Goal: Transaction & Acquisition: Purchase product/service

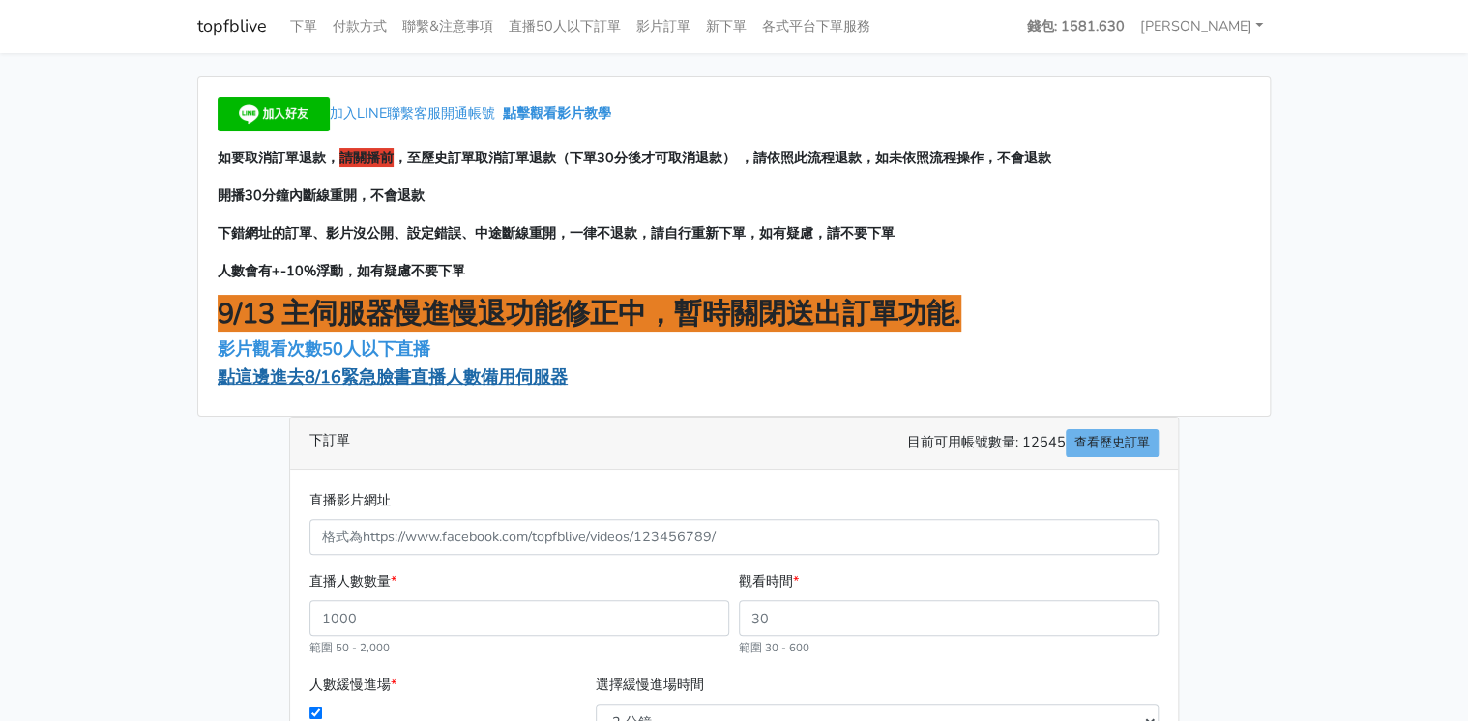
click at [343, 377] on span "點這邊進去8/16緊急臉書直播人數備用伺服器" at bounding box center [393, 377] width 350 height 23
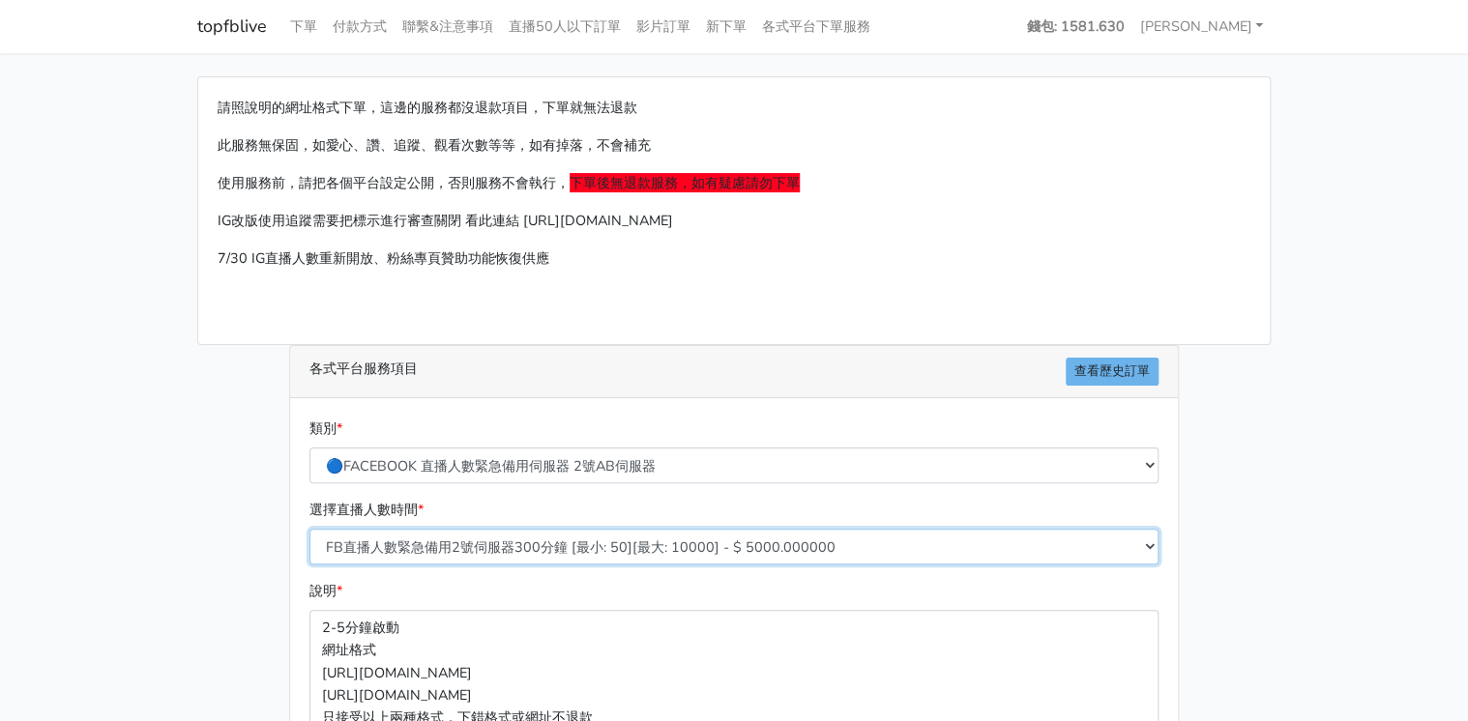
click at [600, 544] on select "FB直播人數緊急備用2號伺服器300分鐘 [最小: 50][最大: 10000] - $ 5000.000000 FB直播人數緊急備用2號伺服器60分鐘 [最…" at bounding box center [733, 547] width 849 height 36
select select "578"
click at [309, 529] on select "FB直播人數緊急備用2號伺服器300分鐘 [最小: 50][最大: 10000] - $ 5000.000000 FB直播人數緊急備用2號伺服器60分鐘 [最…" at bounding box center [733, 547] width 849 height 36
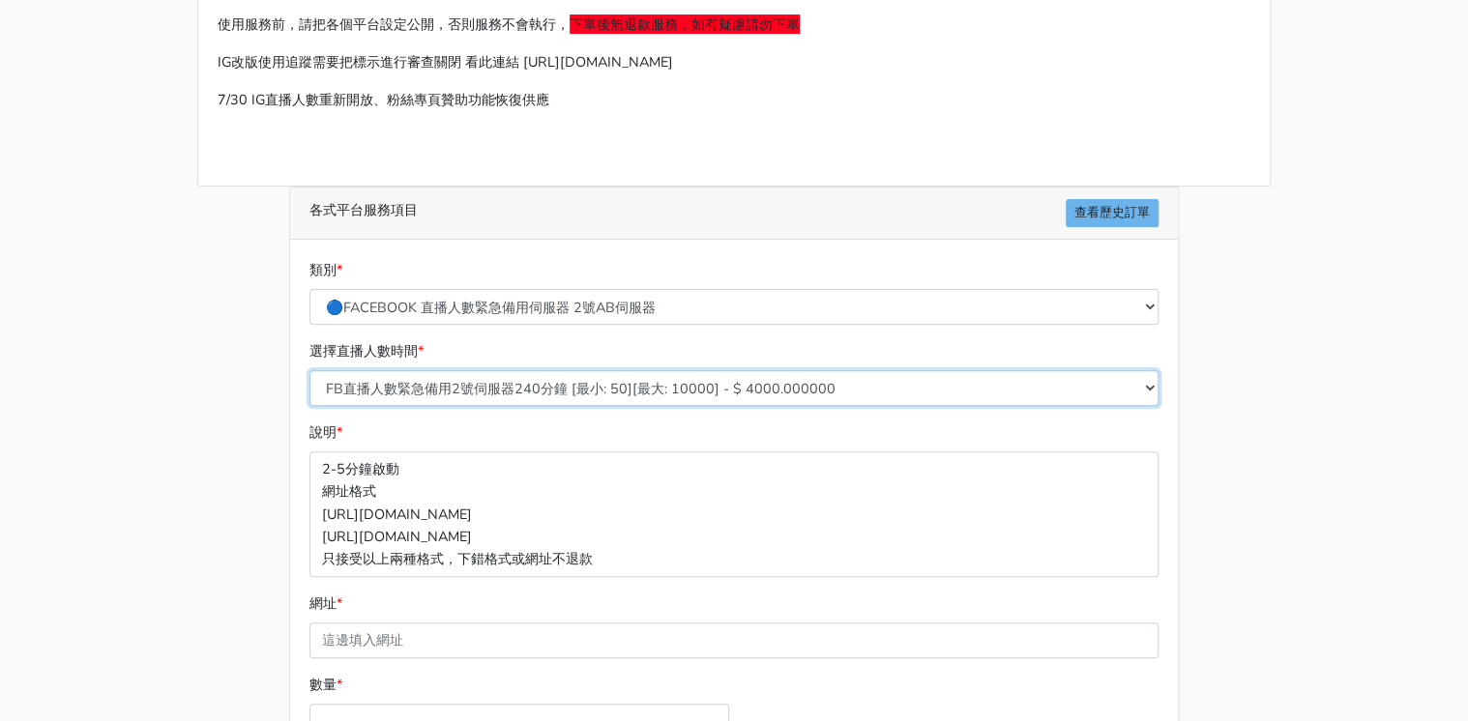
scroll to position [309, 0]
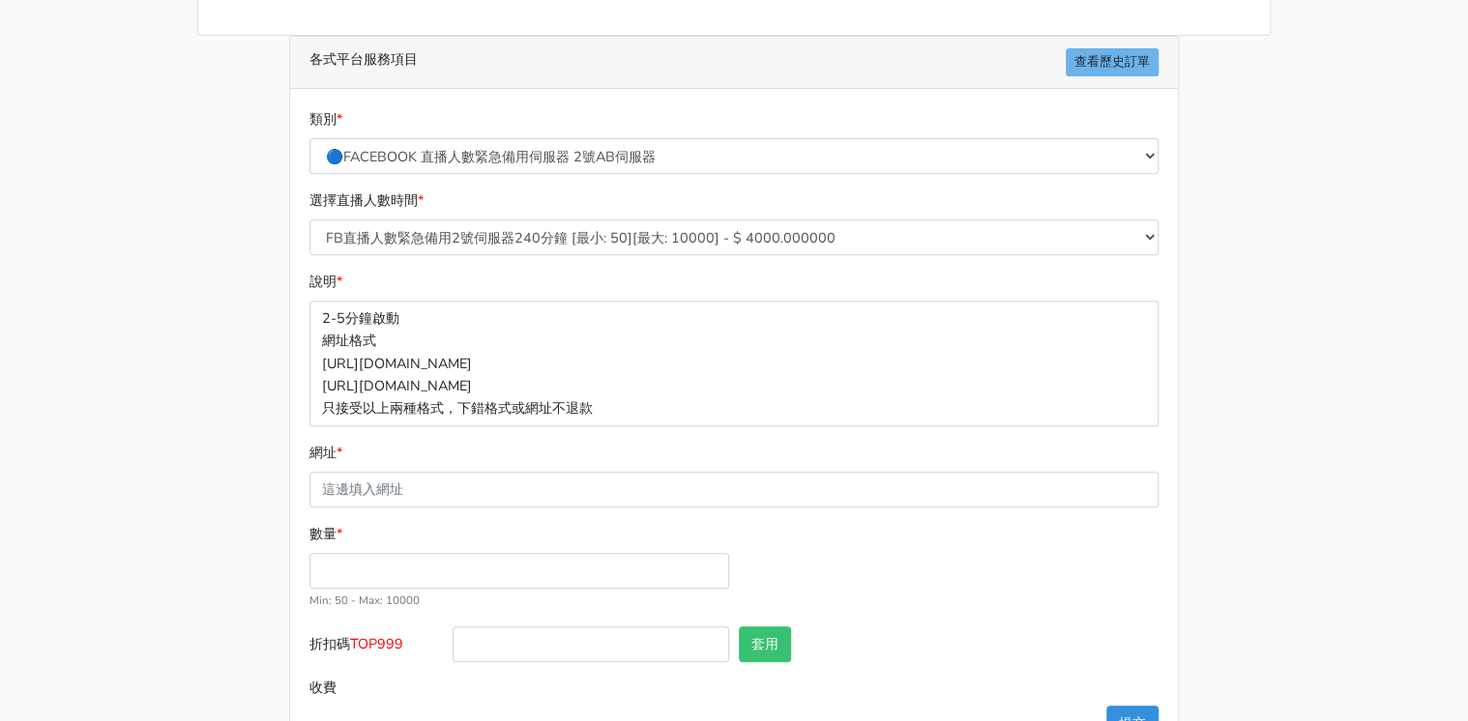
click at [1013, 555] on div "數量 * Min: 50 - Max: 10000" at bounding box center [734, 574] width 859 height 103
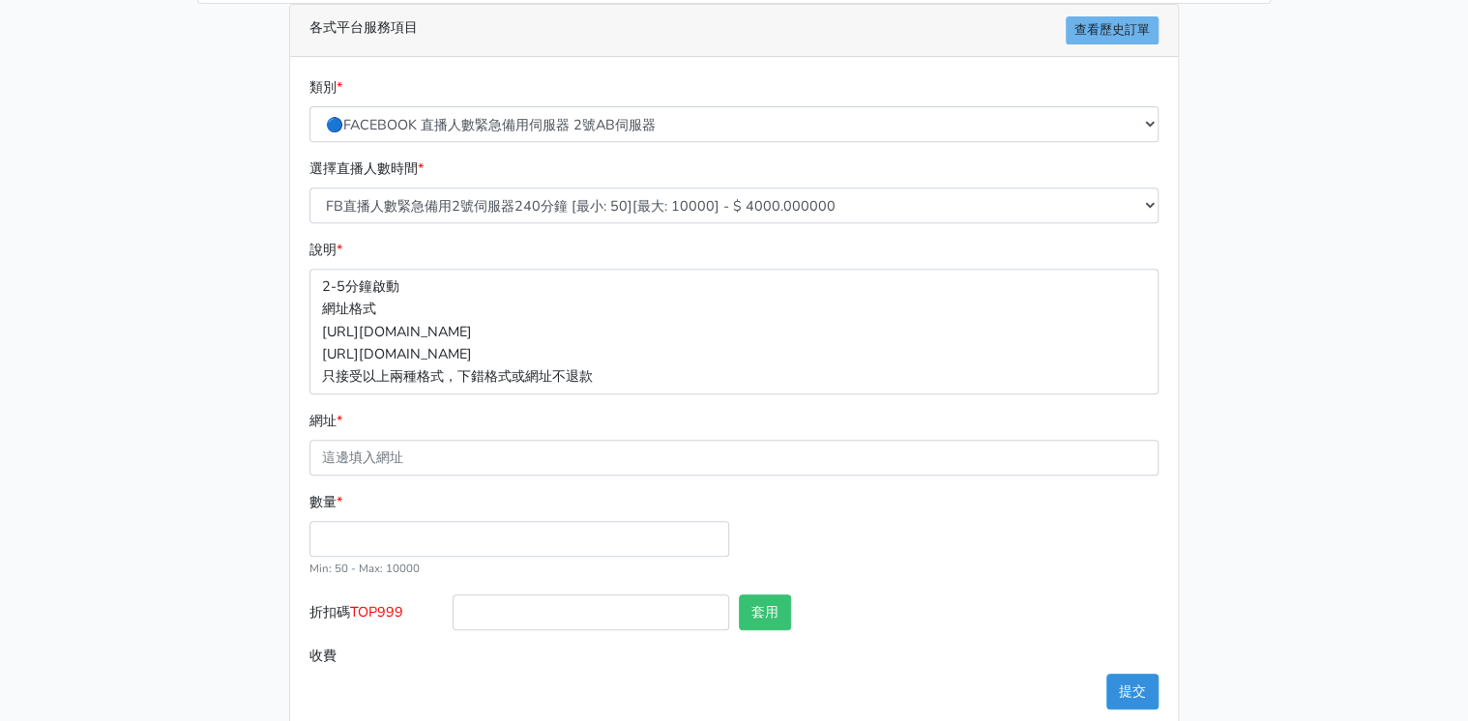
scroll to position [371, 0]
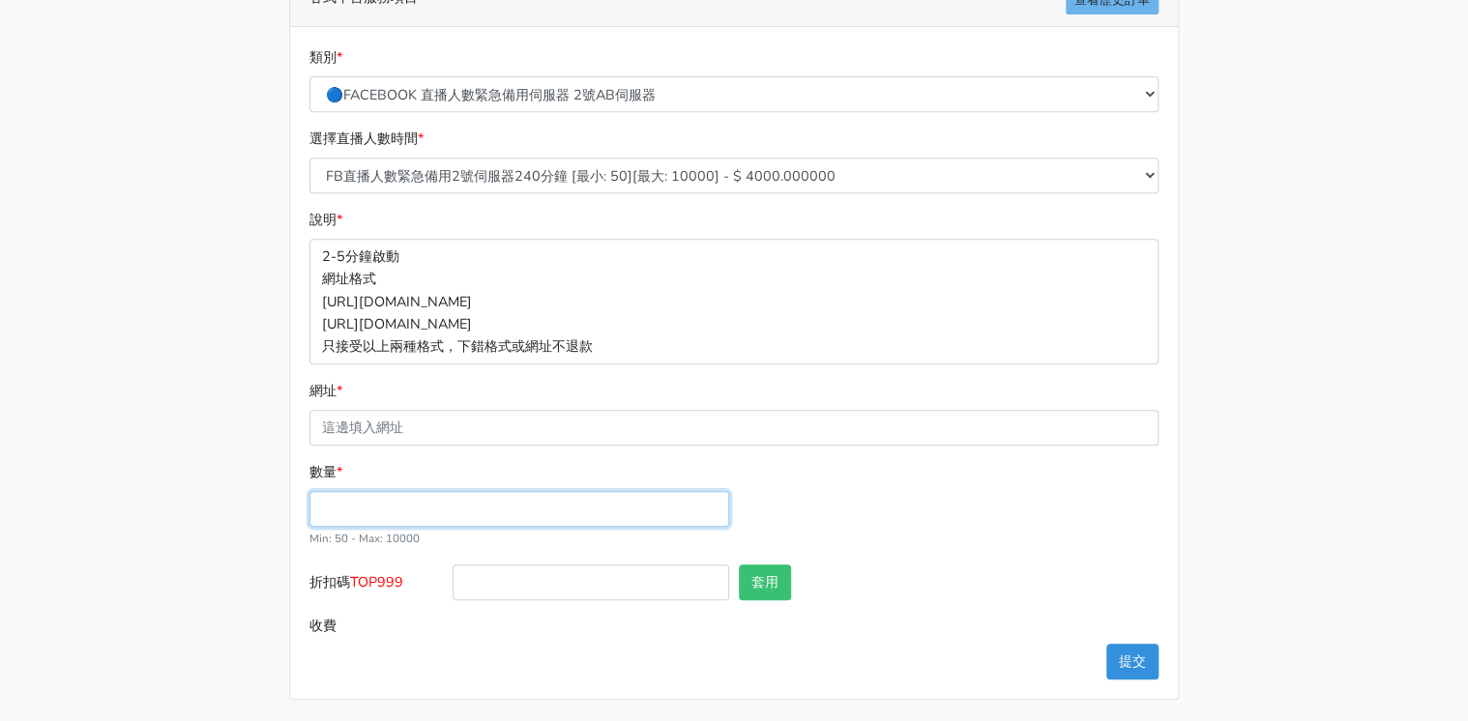
drag, startPoint x: 442, startPoint y: 507, endPoint x: 464, endPoint y: 498, distance: 23.9
click at [443, 507] on input "數量 *" at bounding box center [519, 509] width 420 height 36
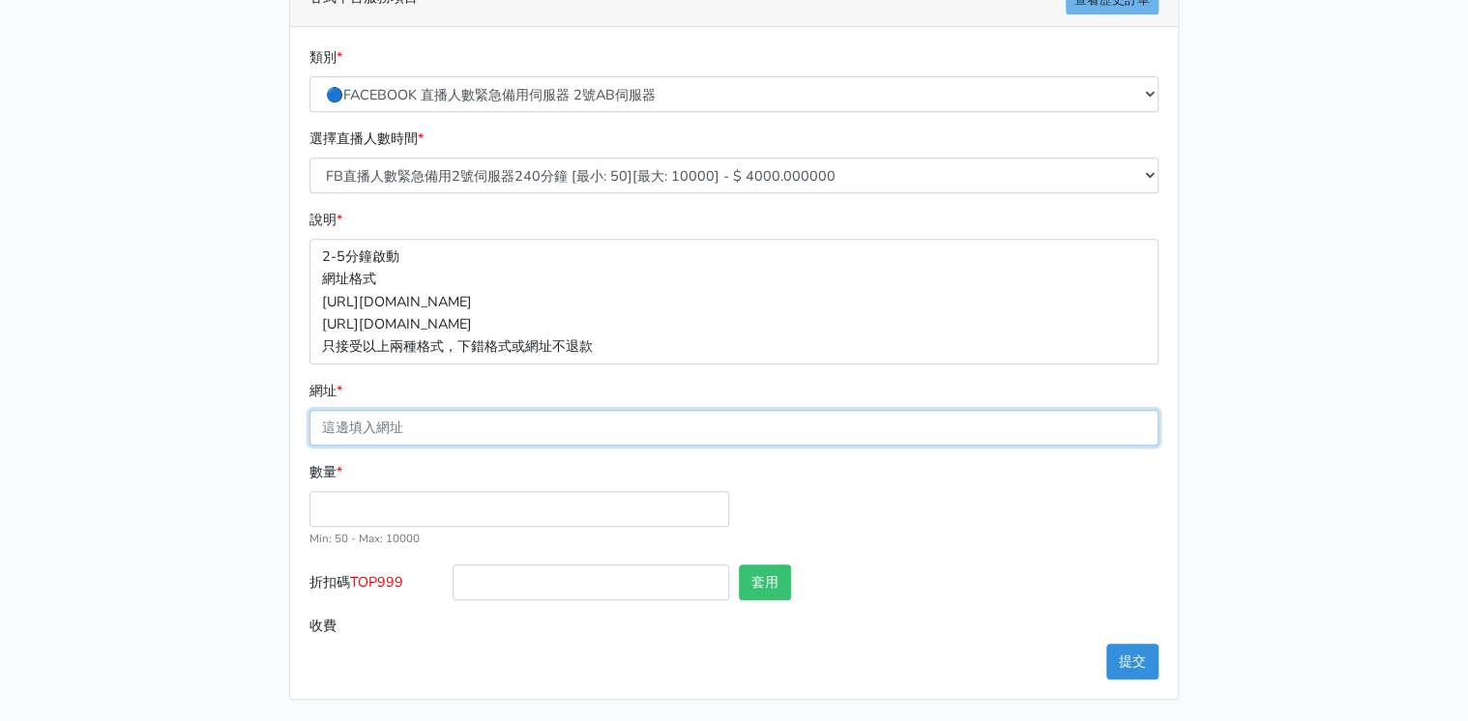
click at [476, 422] on input "網址 *" at bounding box center [733, 428] width 849 height 36
paste input "https://www.facebook.com/share/v/17T9ChEboQ/"
type input "https://www.facebook.com/share/v/17T9ChEboQ/"
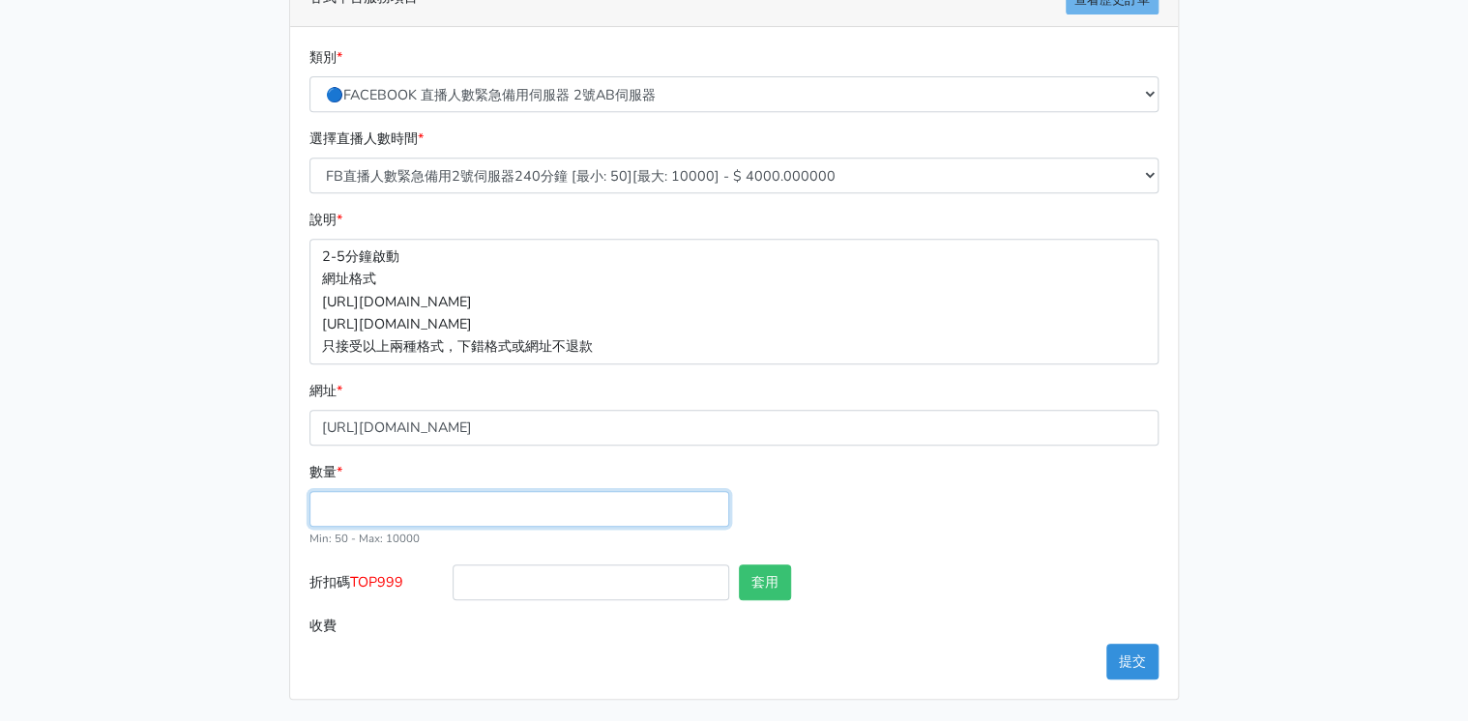
click at [406, 507] on input "數量 *" at bounding box center [519, 509] width 420 height 36
type input "200"
type input "800.000"
click at [378, 609] on label "收費" at bounding box center [376, 626] width 143 height 36
click at [453, 609] on input "800.000" at bounding box center [806, 626] width 706 height 36
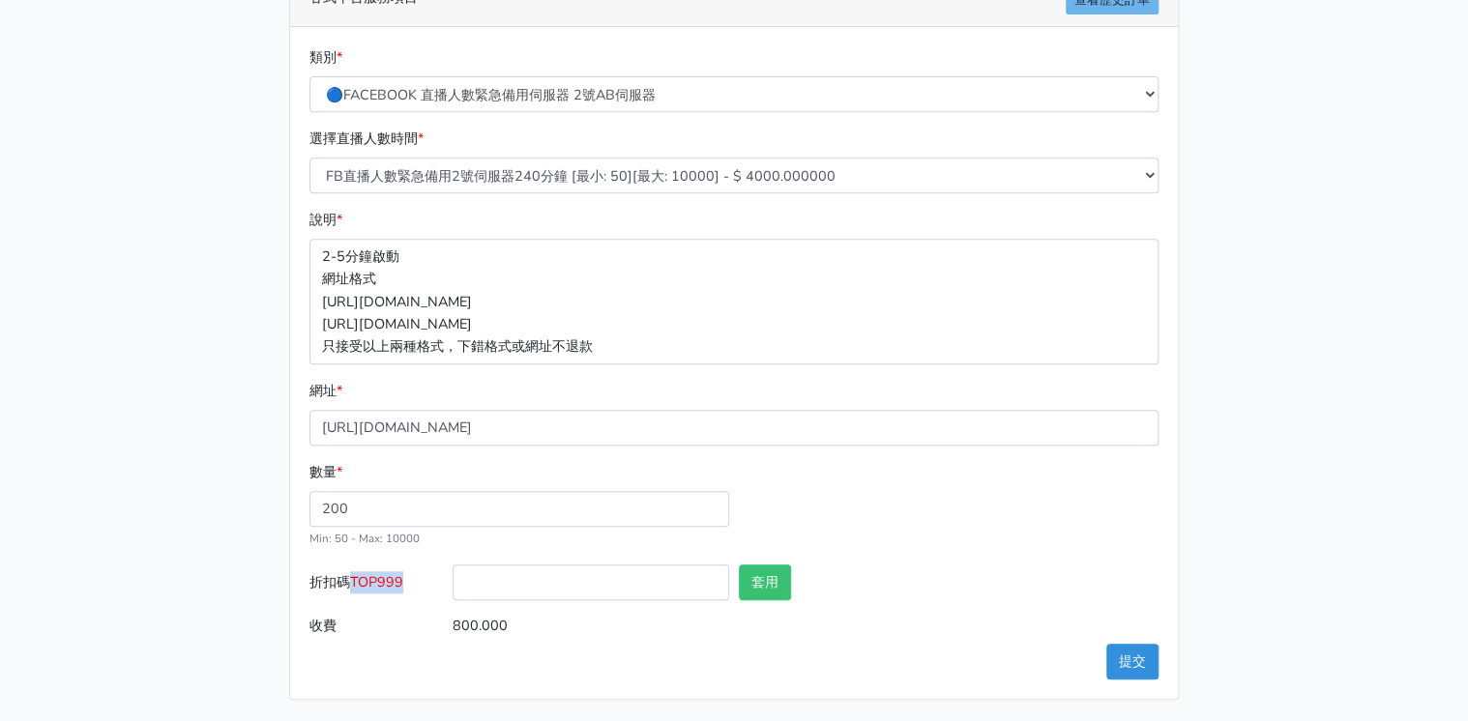
drag, startPoint x: 355, startPoint y: 576, endPoint x: 426, endPoint y: 576, distance: 70.6
click at [426, 576] on label "折扣碼 TOP999" at bounding box center [376, 587] width 143 height 44
drag, startPoint x: 426, startPoint y: 576, endPoint x: 391, endPoint y: 576, distance: 34.8
copy span "TOP999"
click at [586, 578] on input "折扣碼 TOP999" at bounding box center [591, 583] width 277 height 36
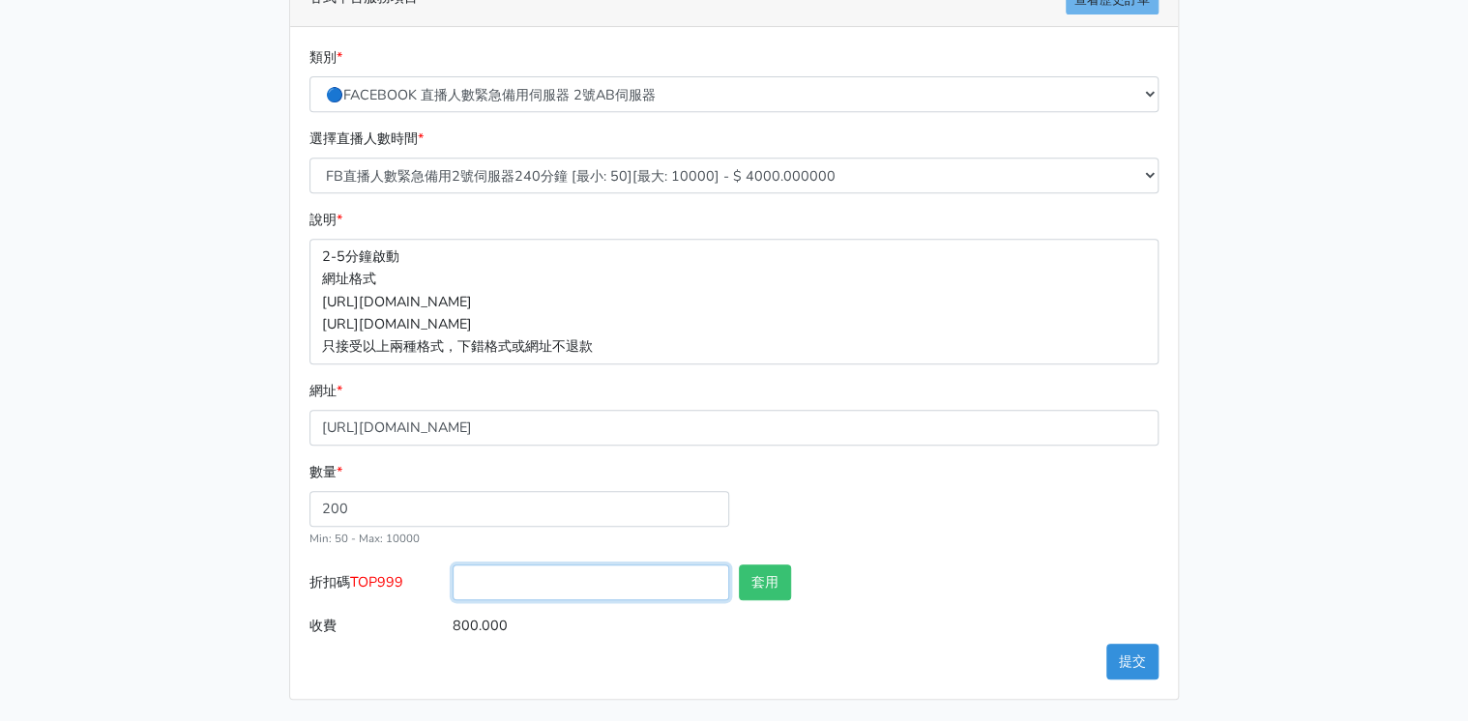
paste input "TOP999"
type input "TOP999"
click at [765, 577] on button "套用" at bounding box center [765, 583] width 52 height 36
type input "套用失敗"
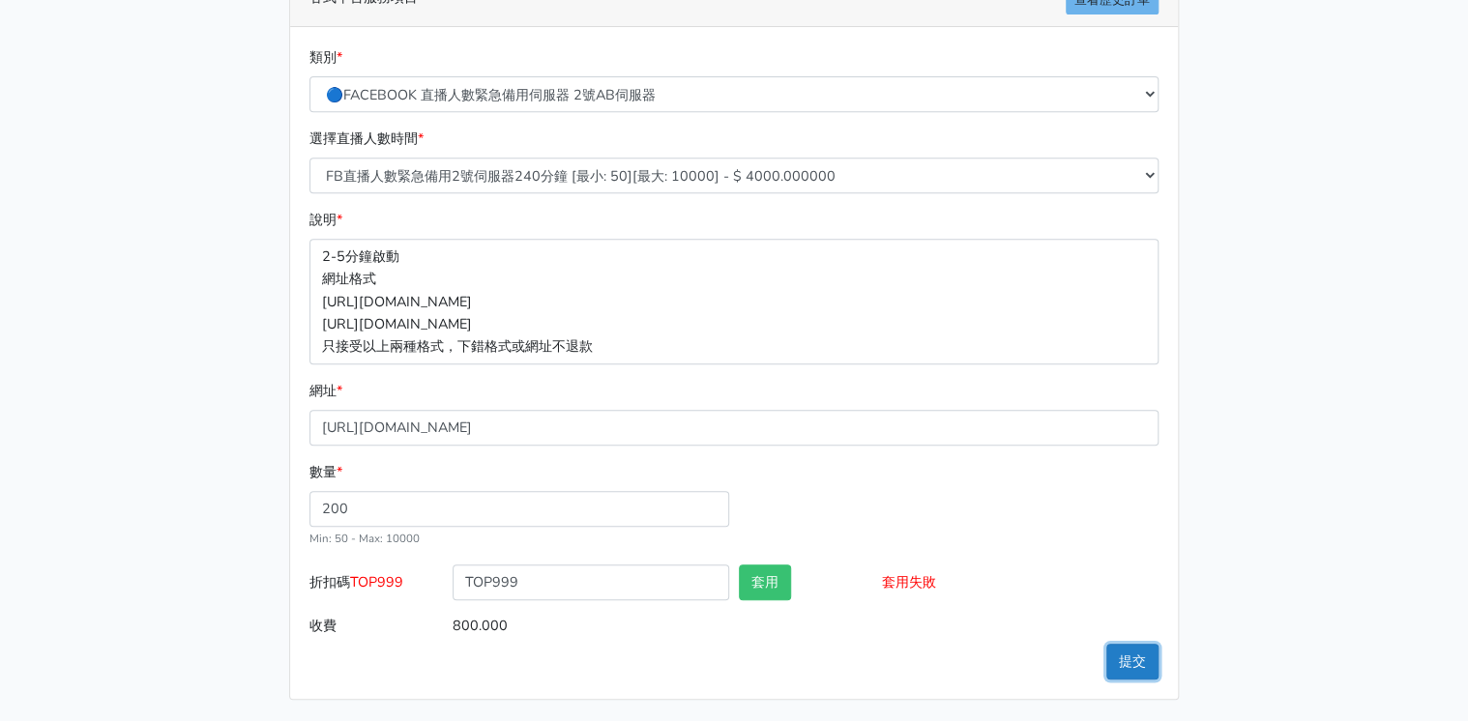
click at [1139, 660] on button "提交" at bounding box center [1132, 662] width 52 height 36
